Goal: Navigation & Orientation: Find specific page/section

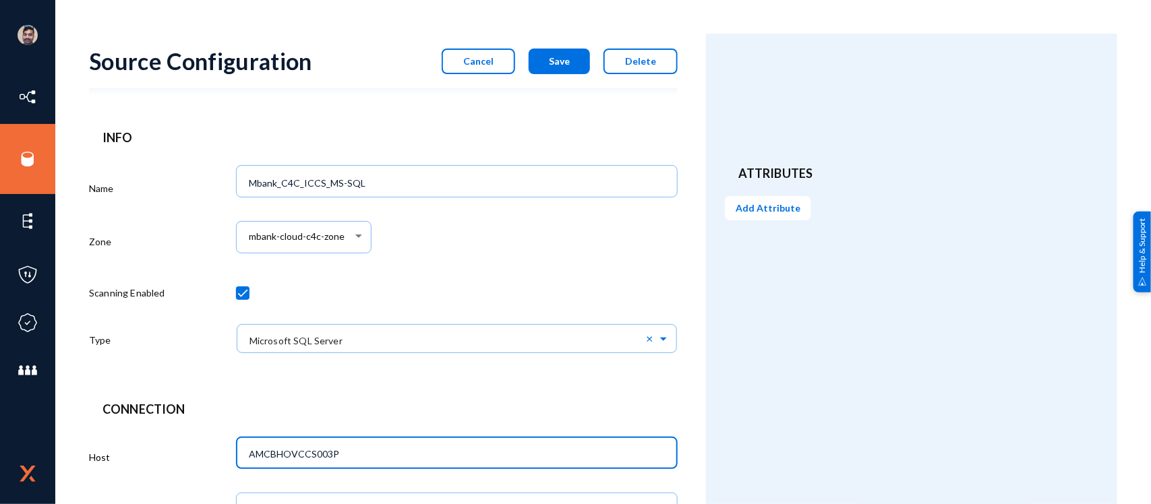
click at [494, 71] on button "Cancel" at bounding box center [478, 62] width 73 height 26
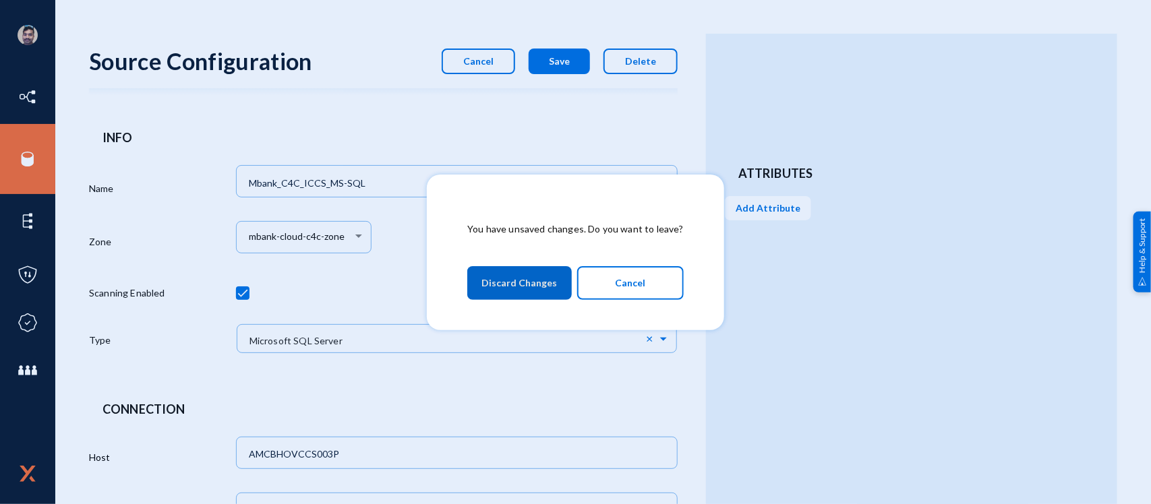
click at [535, 285] on span "Discard Changes" at bounding box center [519, 283] width 76 height 24
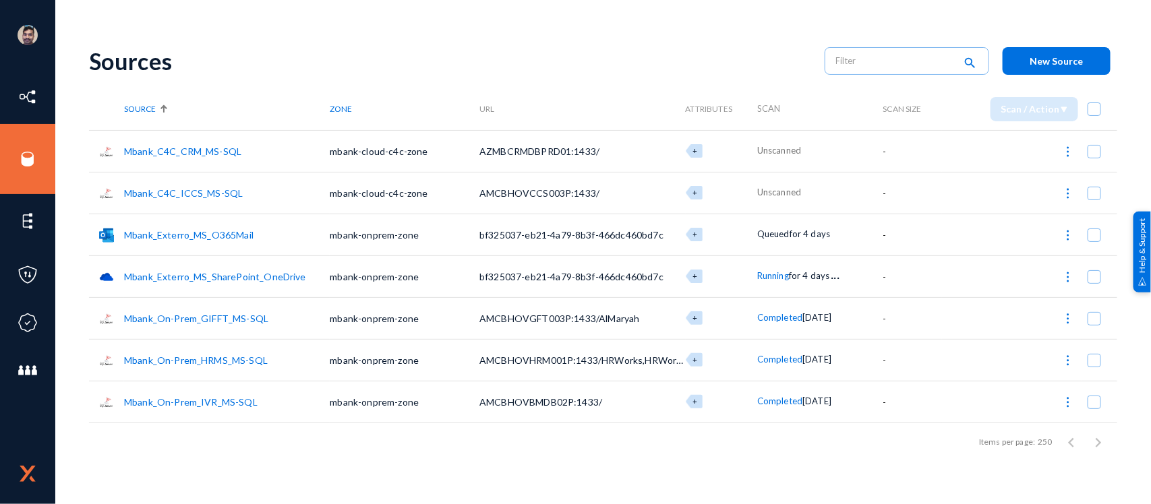
click at [183, 187] on link "Mbank_C4C_ICCS_MS-SQL" at bounding box center [183, 192] width 119 height 11
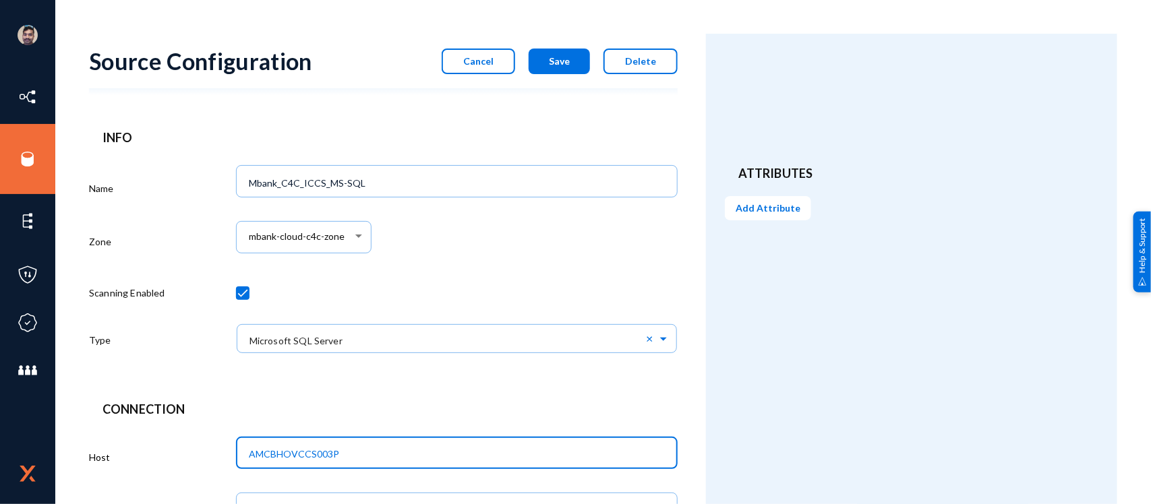
drag, startPoint x: 365, startPoint y: 453, endPoint x: 170, endPoint y: 429, distance: 196.4
click at [486, 52] on button "Cancel" at bounding box center [478, 62] width 73 height 26
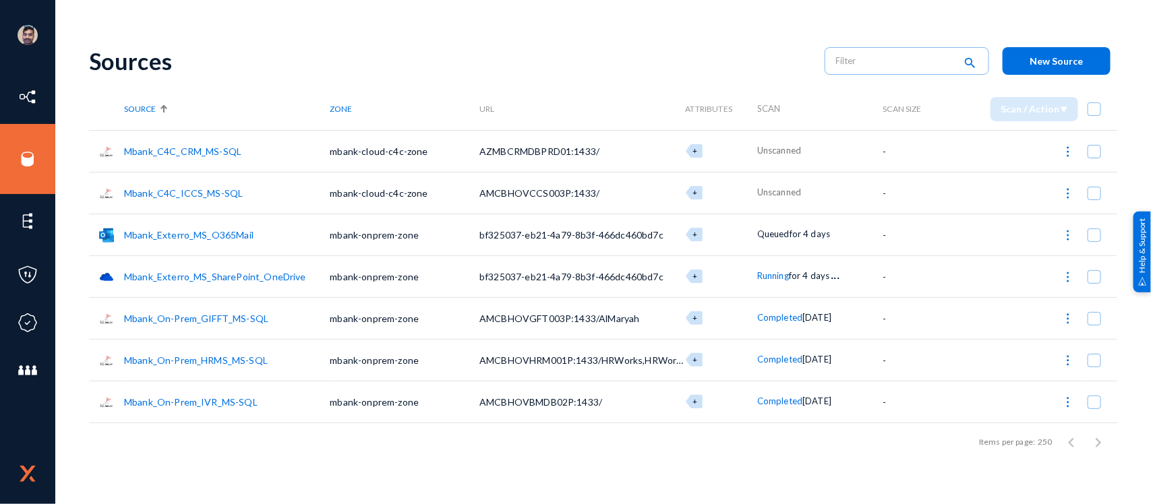
click at [197, 146] on link "Mbank_C4C_CRM_MS-SQL" at bounding box center [182, 151] width 117 height 11
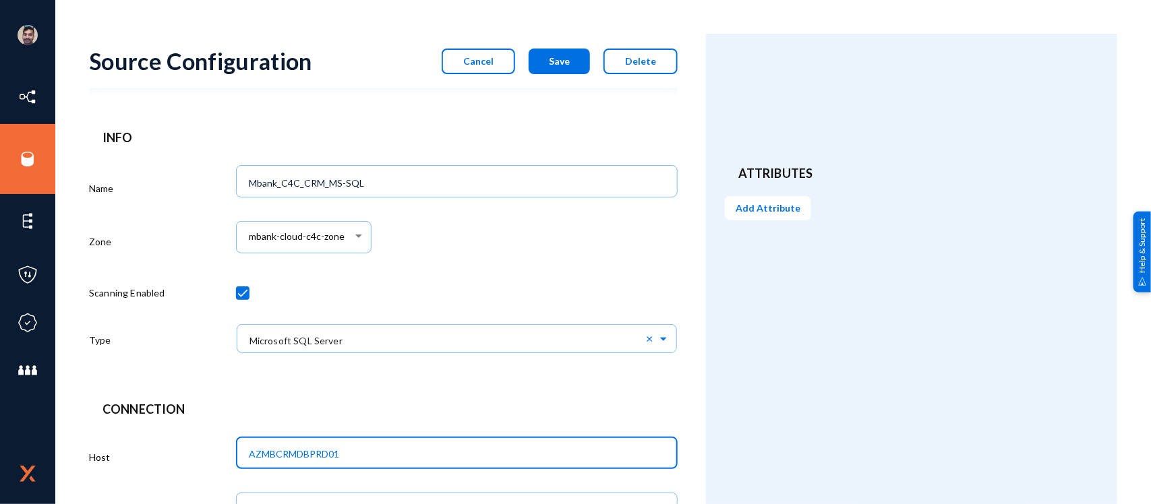
drag, startPoint x: 355, startPoint y: 452, endPoint x: 210, endPoint y: 428, distance: 146.3
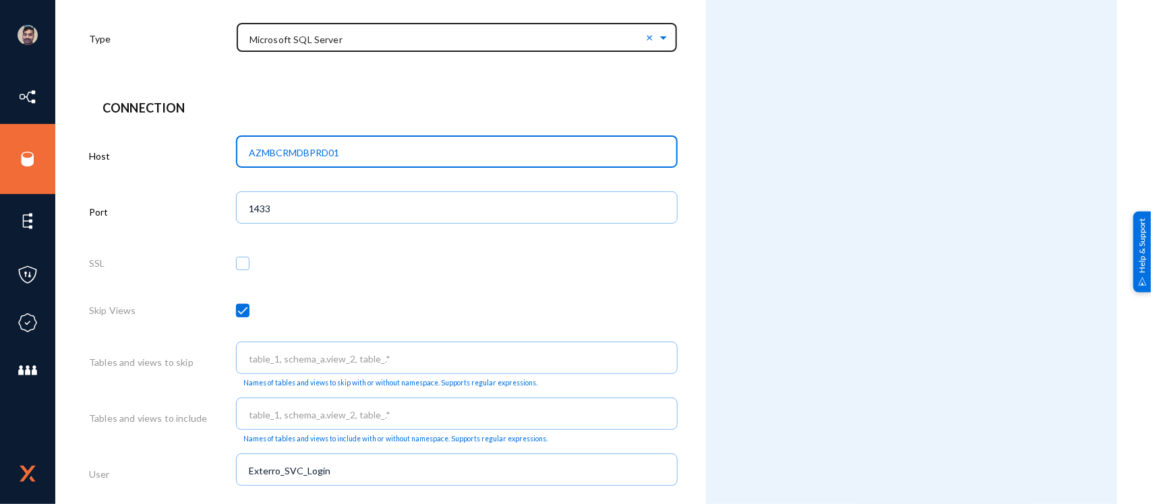
scroll to position [303, 0]
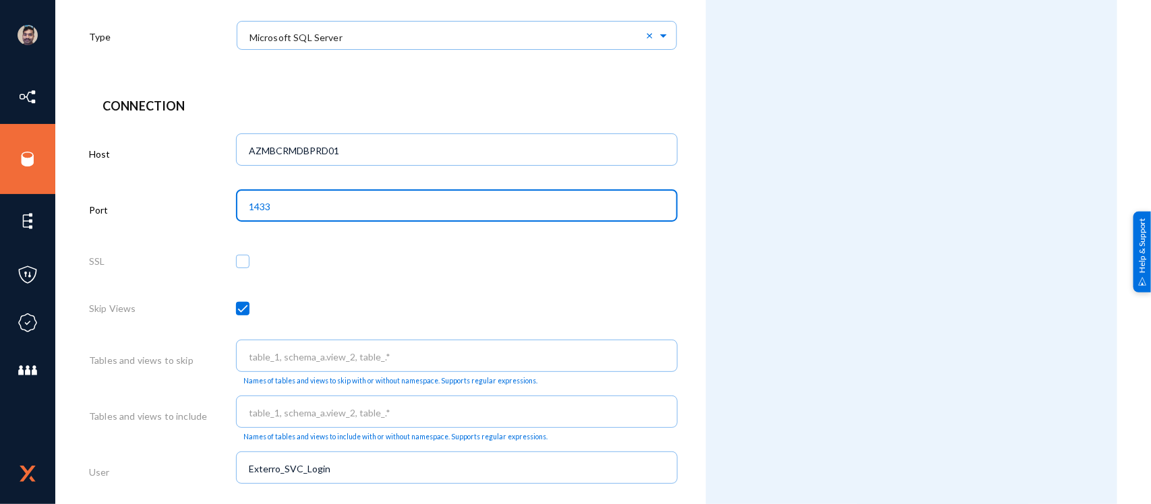
click at [280, 207] on input "1433" at bounding box center [460, 207] width 422 height 12
click at [386, 270] on div at bounding box center [457, 264] width 442 height 47
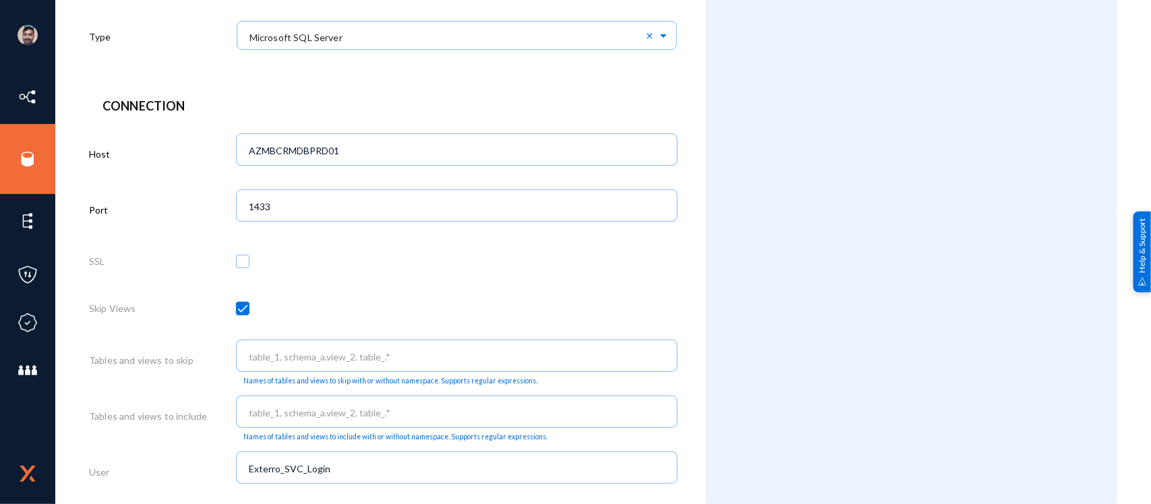
scroll to position [0, 0]
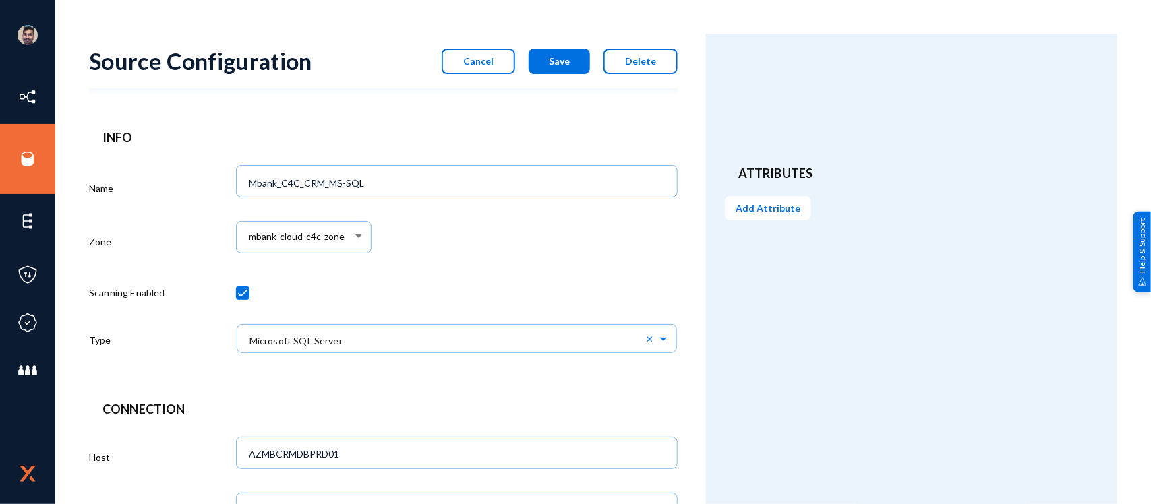
click at [482, 59] on span "Cancel" at bounding box center [478, 60] width 30 height 11
